Goal: Check status: Check status

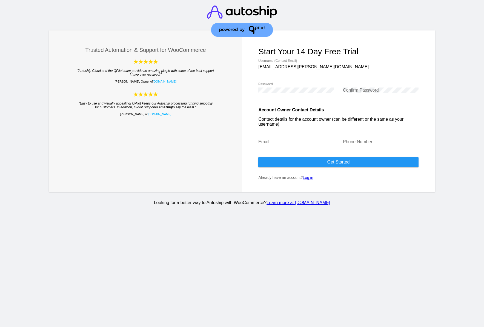
click at [306, 179] on link "Log in" at bounding box center [308, 177] width 10 height 4
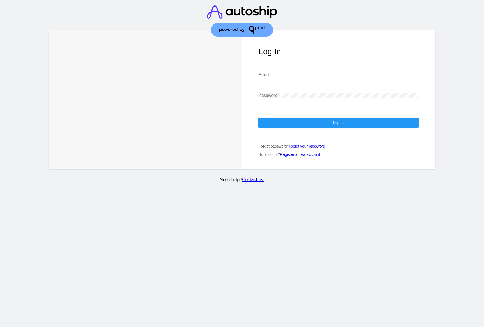
type input "[EMAIL_ADDRESS][PERSON_NAME][DOMAIN_NAME]"
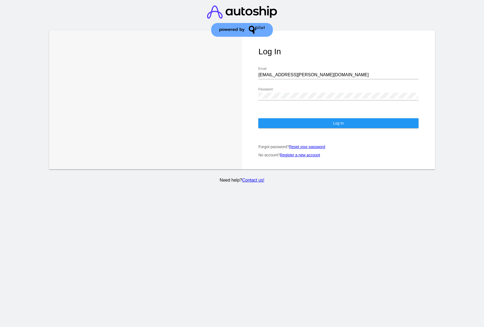
click at [281, 119] on button "Log In" at bounding box center [338, 123] width 160 height 10
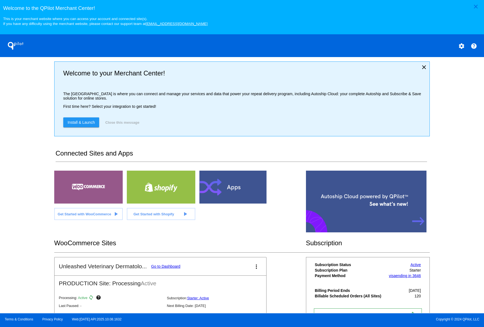
scroll to position [47, 0]
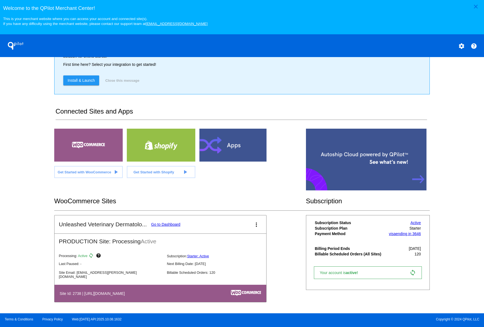
click at [161, 226] on link "Go to Dashboard" at bounding box center [165, 224] width 29 height 4
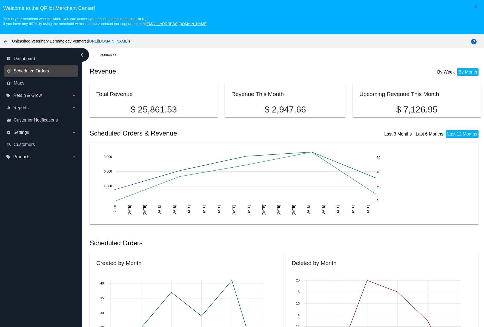
click at [18, 73] on span "Scheduled Orders" at bounding box center [31, 70] width 35 height 5
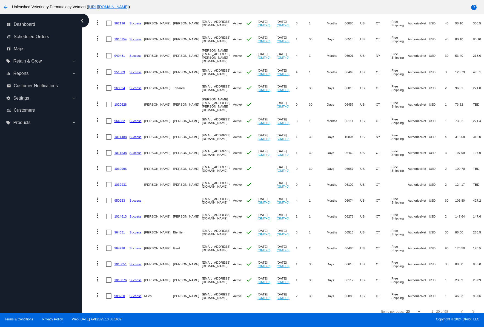
scroll to position [121, 0]
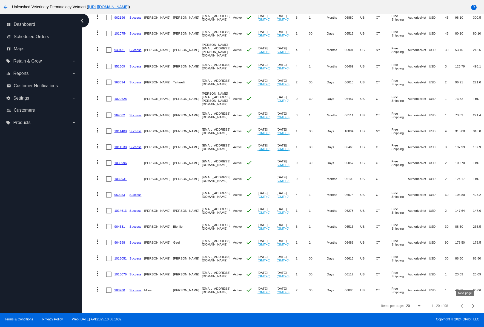
click at [468, 306] on span "Next page" at bounding box center [473, 305] width 11 height 3
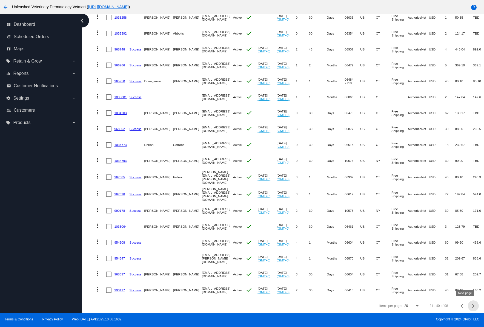
click at [468, 306] on span "Next page" at bounding box center [473, 305] width 11 height 3
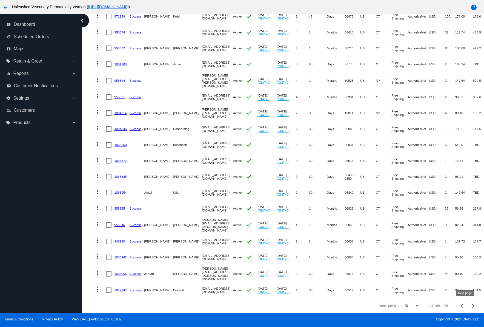
click at [471, 306] on div "Next page" at bounding box center [473, 306] width 4 height 4
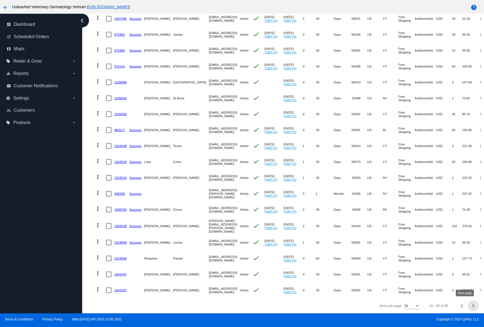
click at [471, 306] on div "Next page" at bounding box center [473, 306] width 4 height 4
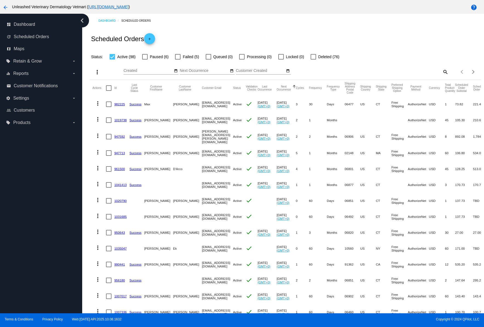
scroll to position [89, 0]
